Goal: Information Seeking & Learning: Learn about a topic

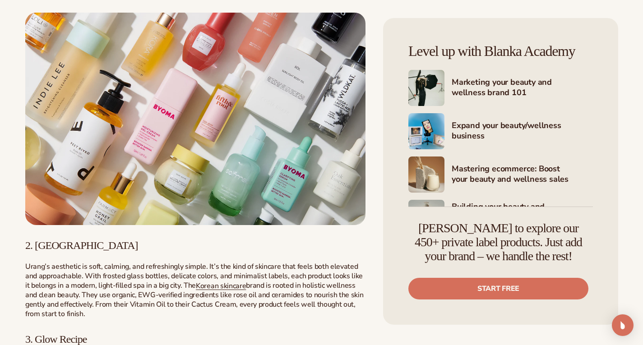
scroll to position [632, 0]
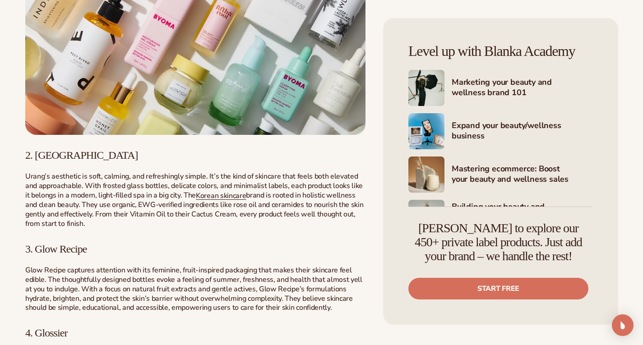
drag, startPoint x: 65, startPoint y: 156, endPoint x: 59, endPoint y: 157, distance: 6.3
click at [60, 157] on h3 "2. [GEOGRAPHIC_DATA]" at bounding box center [195, 155] width 340 height 12
click at [67, 156] on h3 "2. [GEOGRAPHIC_DATA]" at bounding box center [195, 155] width 340 height 12
drag, startPoint x: 62, startPoint y: 156, endPoint x: 36, endPoint y: 156, distance: 26.2
click at [36, 156] on span "2. [GEOGRAPHIC_DATA]" at bounding box center [81, 155] width 113 height 12
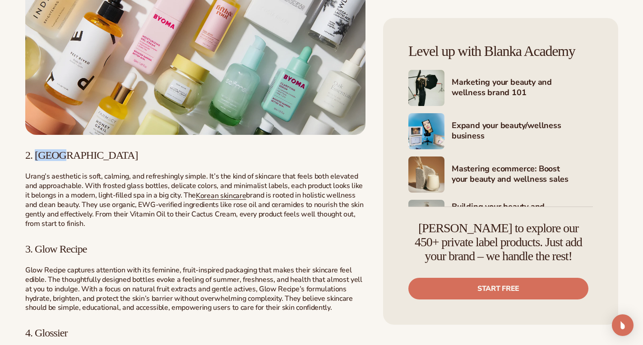
copy span "Urang"
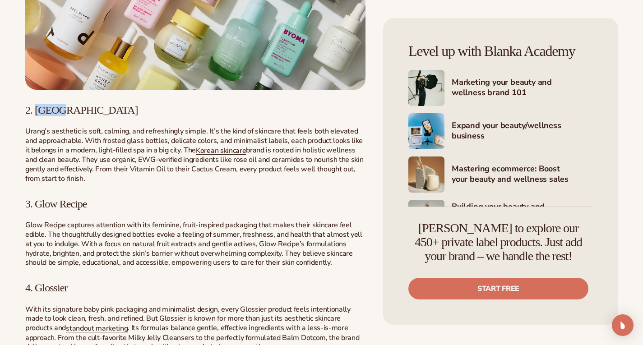
scroll to position [722, 0]
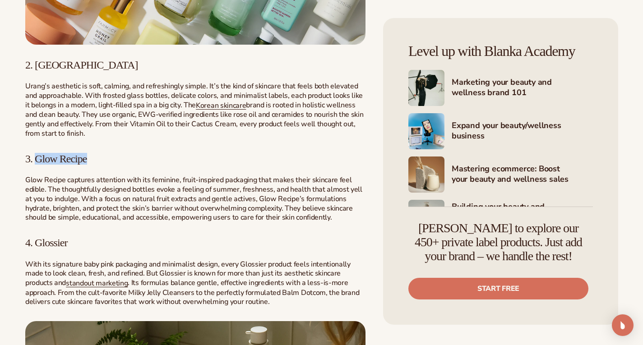
drag, startPoint x: 87, startPoint y: 158, endPoint x: 39, endPoint y: 159, distance: 47.8
click at [38, 160] on span "3. Glow Recipe" at bounding box center [56, 159] width 62 height 12
copy span "Glow Recipe"
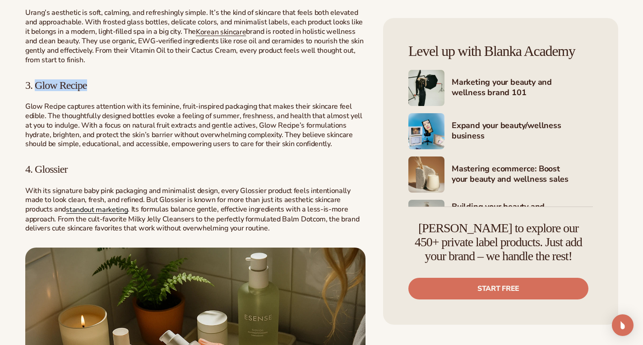
scroll to position [812, 0]
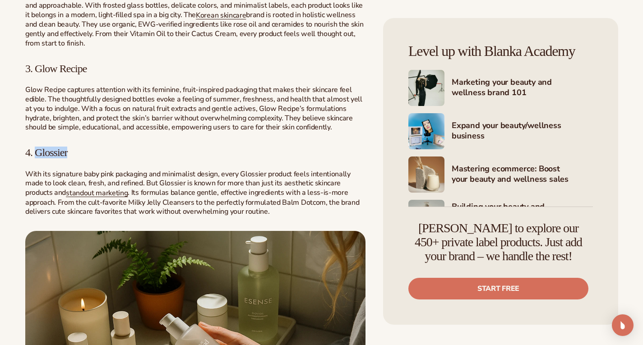
drag, startPoint x: 70, startPoint y: 151, endPoint x: 38, endPoint y: 159, distance: 32.6
click at [38, 158] on h3 "4. Glossier" at bounding box center [195, 153] width 340 height 12
copy span "Glossier"
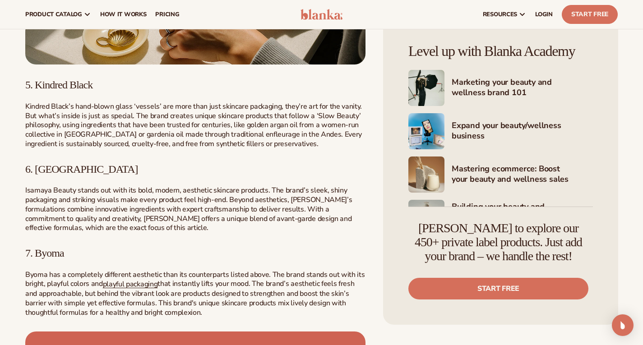
scroll to position [1128, 0]
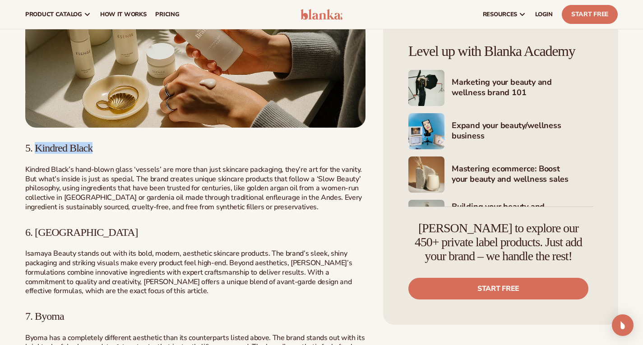
drag, startPoint x: 97, startPoint y: 148, endPoint x: 47, endPoint y: 154, distance: 50.8
click at [37, 152] on span "5. Kindred Black" at bounding box center [58, 148] width 67 height 12
copy span "Kindred Black"
drag, startPoint x: 74, startPoint y: 231, endPoint x: 37, endPoint y: 232, distance: 37.0
click at [36, 231] on h3 "6. [GEOGRAPHIC_DATA]" at bounding box center [195, 233] width 340 height 12
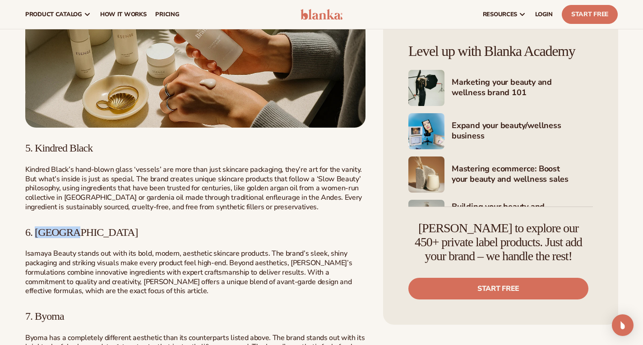
copy span "Isamaya"
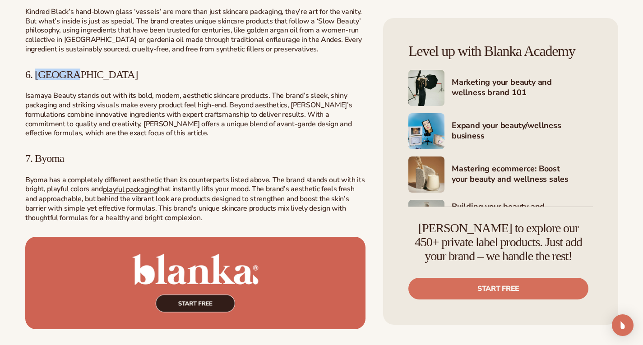
scroll to position [1309, 0]
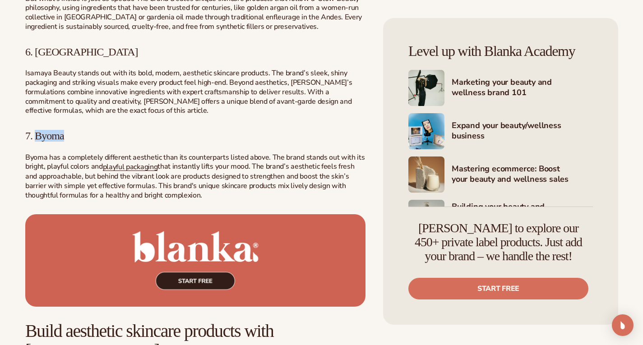
drag, startPoint x: 65, startPoint y: 137, endPoint x: 37, endPoint y: 139, distance: 29.0
click at [37, 139] on span "7. Byoma" at bounding box center [44, 136] width 39 height 12
copy span "Byoma"
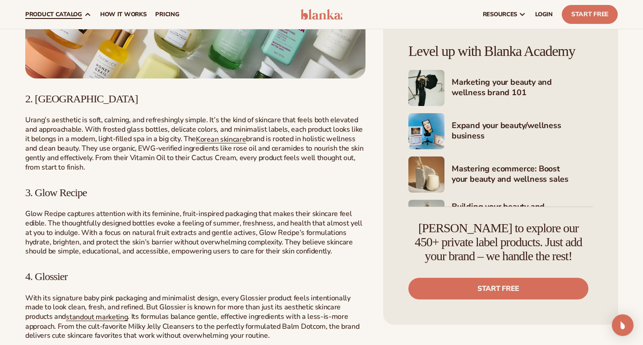
scroll to position [587, 0]
